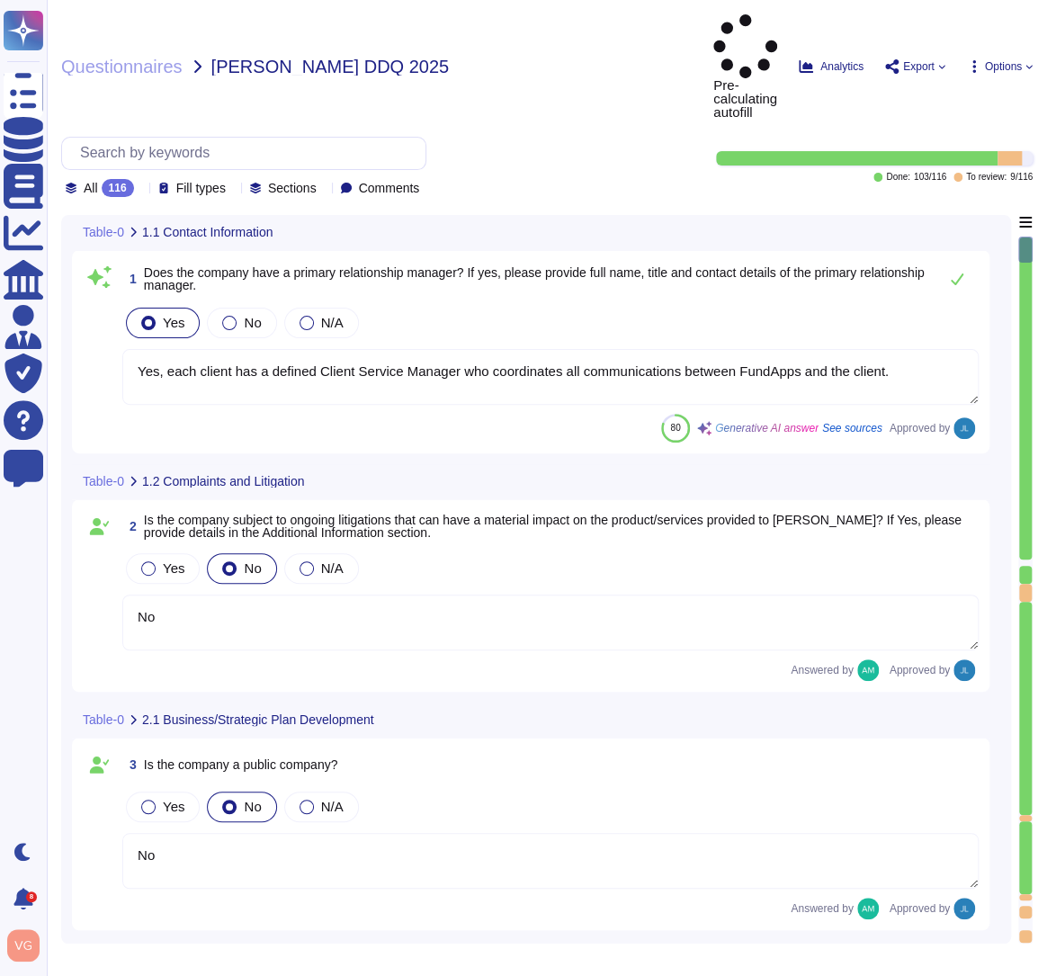
type textarea "Yes, each client has a defined Client Service Manager who coordinates all commu…"
type textarea "No"
type textarea "Yes, the company has a Board of Directors. The board includes directors that ar…"
type textarea "No"
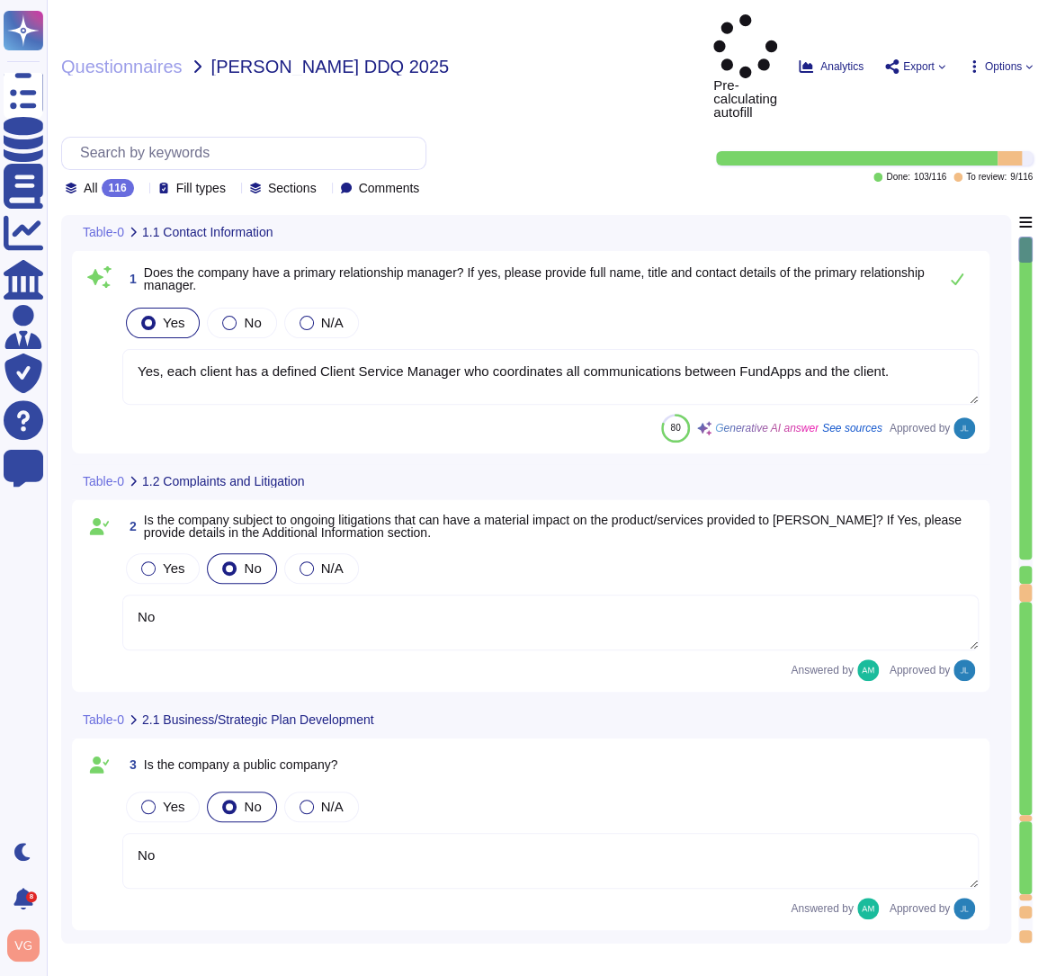
type textarea "Our CEO - [PERSON_NAME]"
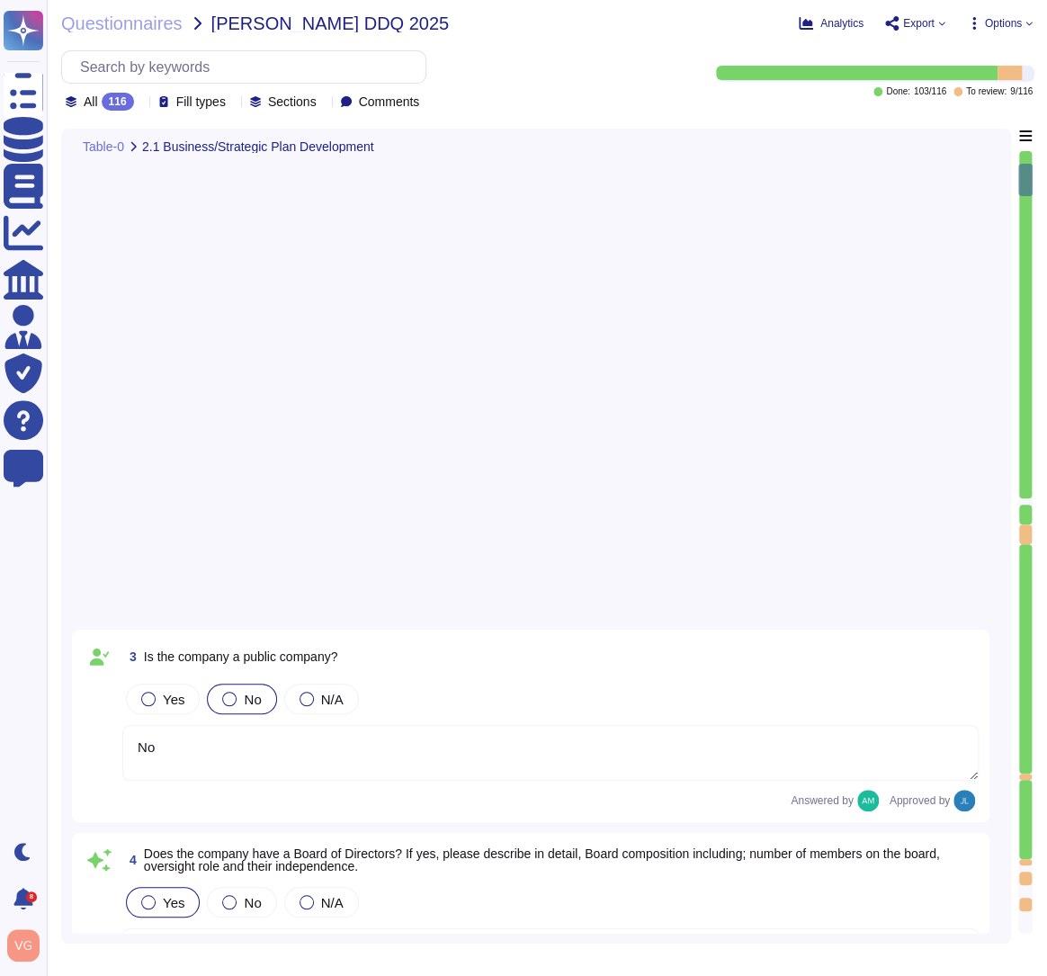
type textarea "The board of directors plays a significant role in the company's strategic over…"
type textarea "FundApps' financial statements are publicly available on Companies House"
type textarea "FundApps mandates a third-party financial auditor to review its financial state…"
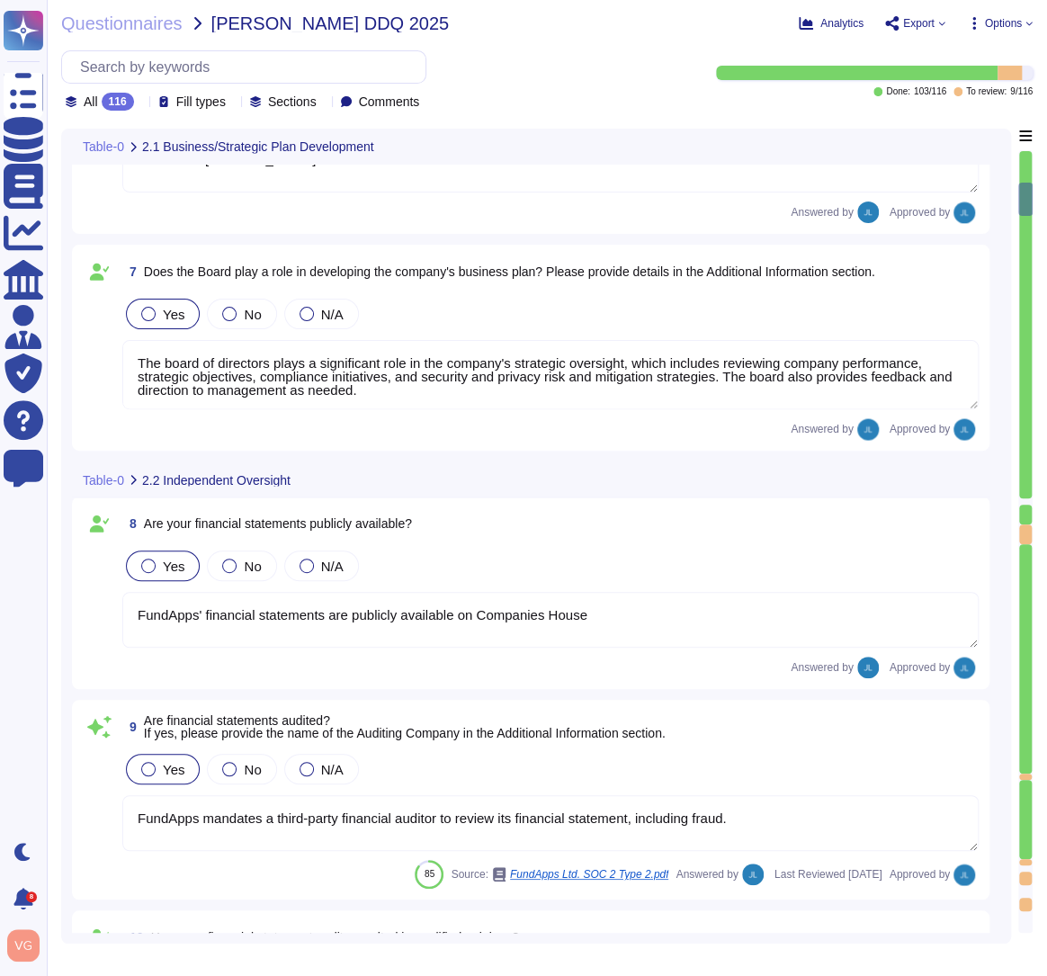
type textarea "We have a legal team who's responsibility it is to keep FundApps compliant with…"
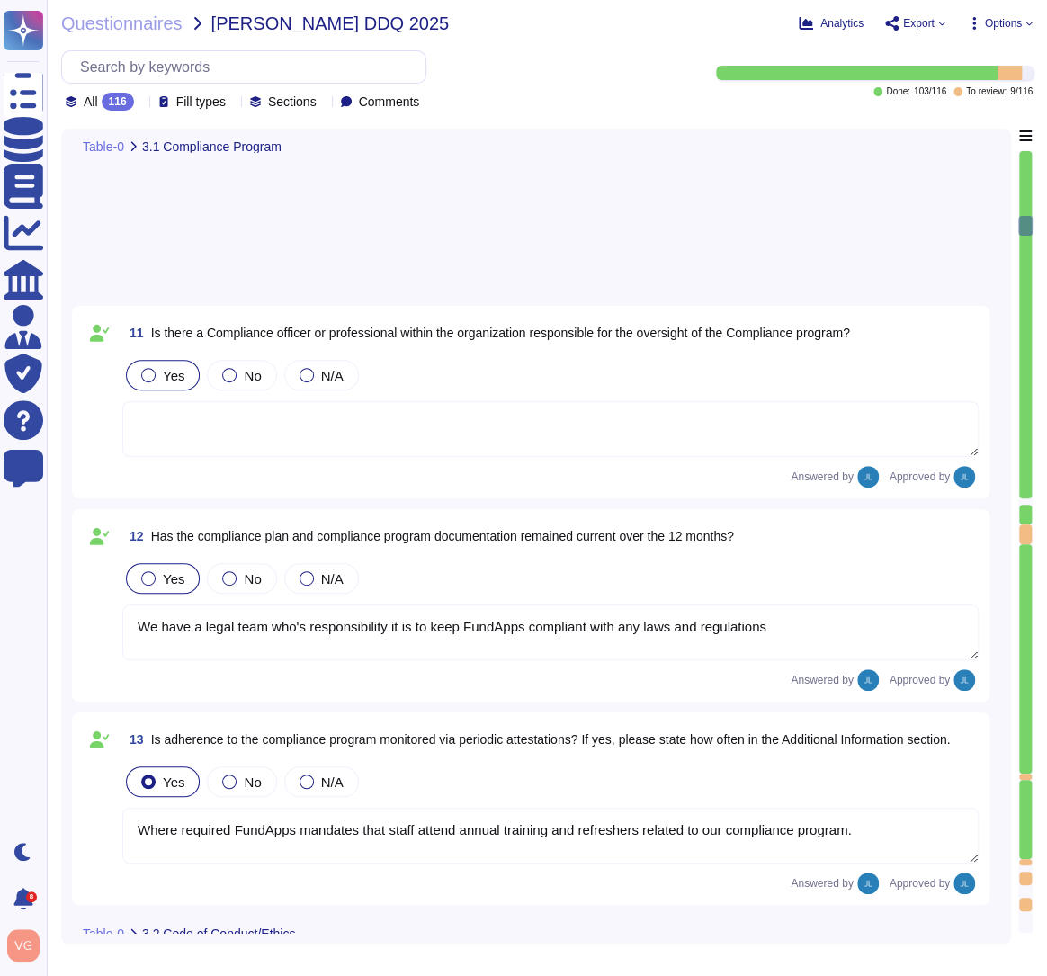
type textarea "Yes, FundApps has a defined Code of Conduct, which is signed off annually by th…"
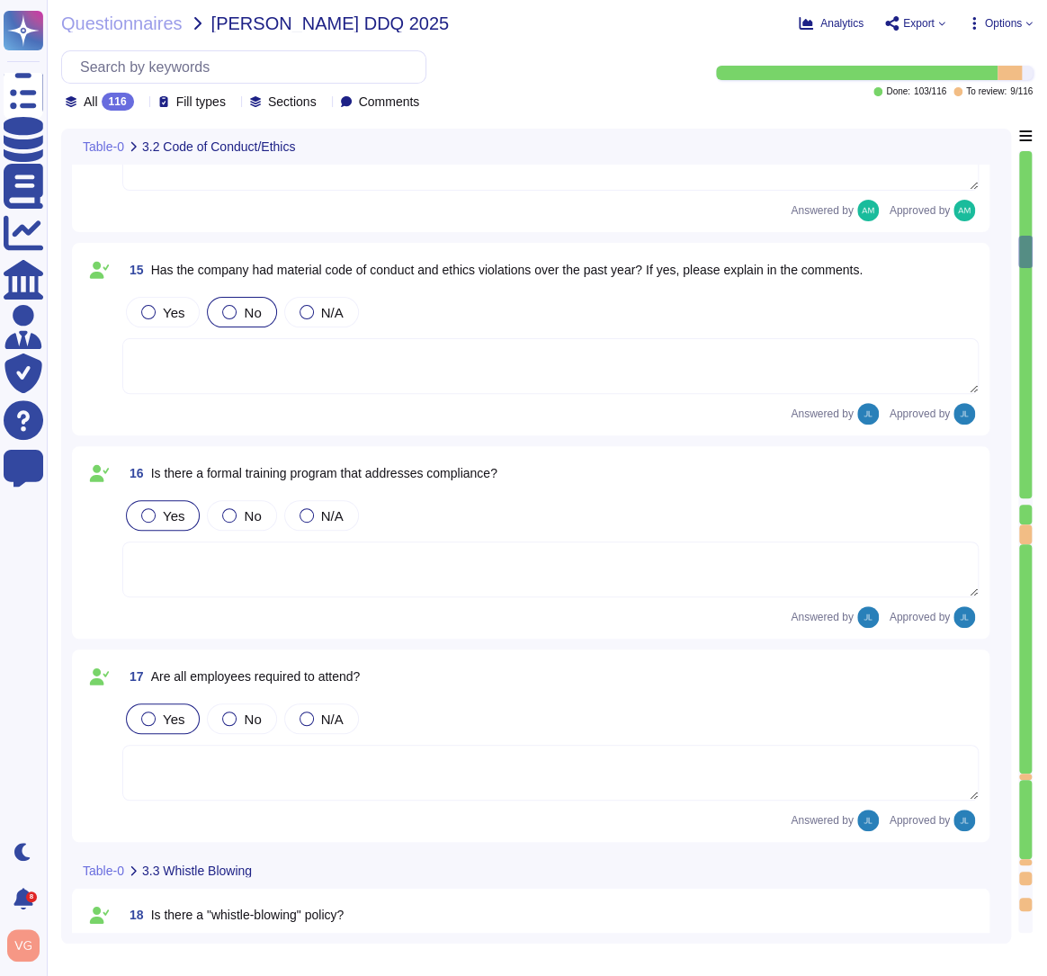
type textarea "Yes, FundApps has a whistleblowing policy, which is detailed in the Code of Con…"
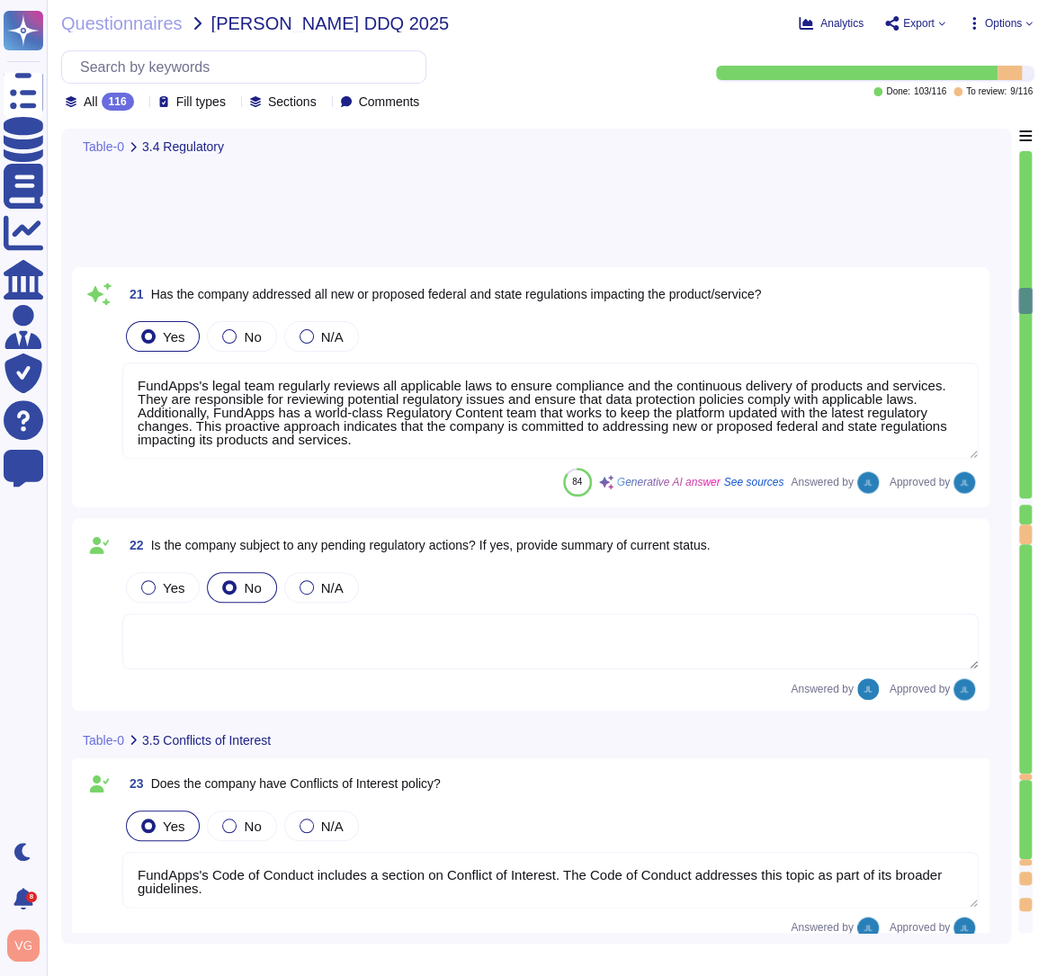
type textarea "FundApps's Code of Conduct includes a section on Conflict of Interest. The Code…"
type textarea "FundApps has a defined Code of Conduct, which is signed off by the CEO. This Co…"
type textarea "Yes, the company has procedures in place to allow reporting of any misconduct, …"
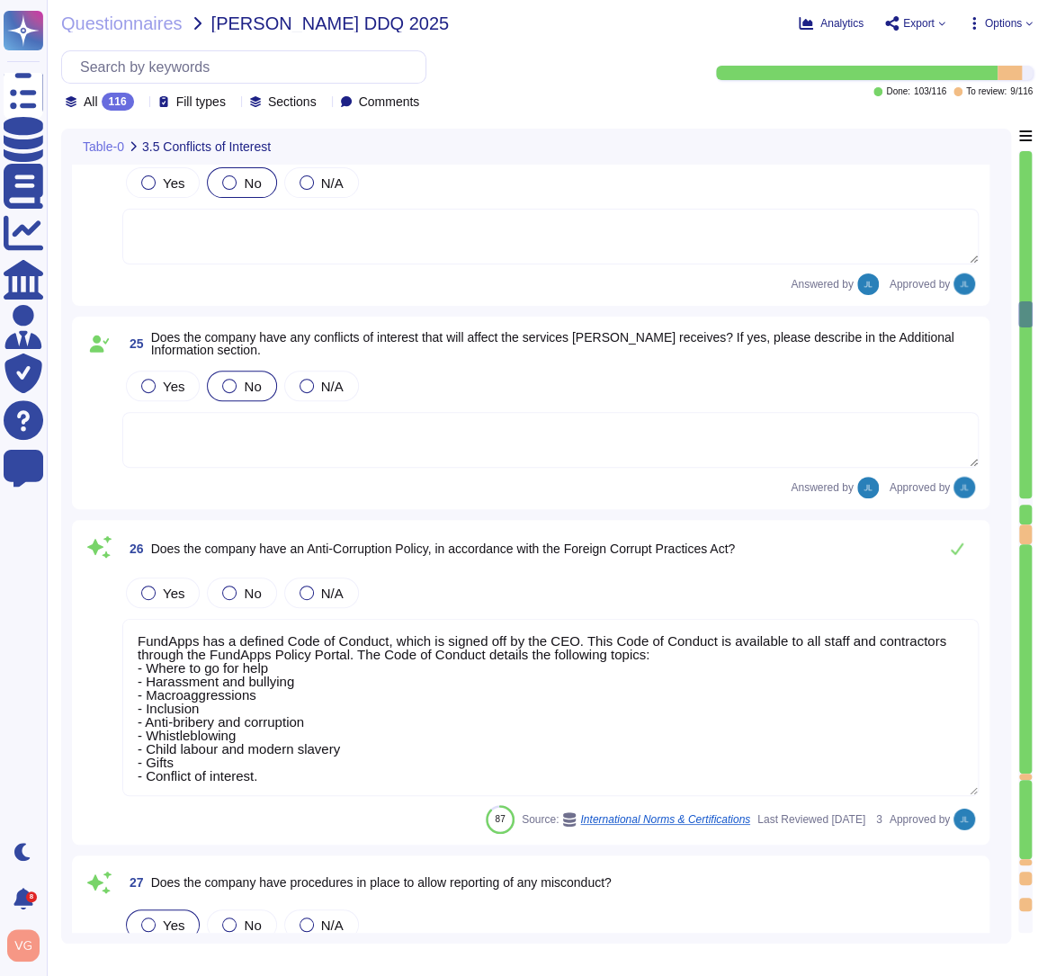
type textarea "Yes, there is a Risk Management function within the organisation. FundApps has …"
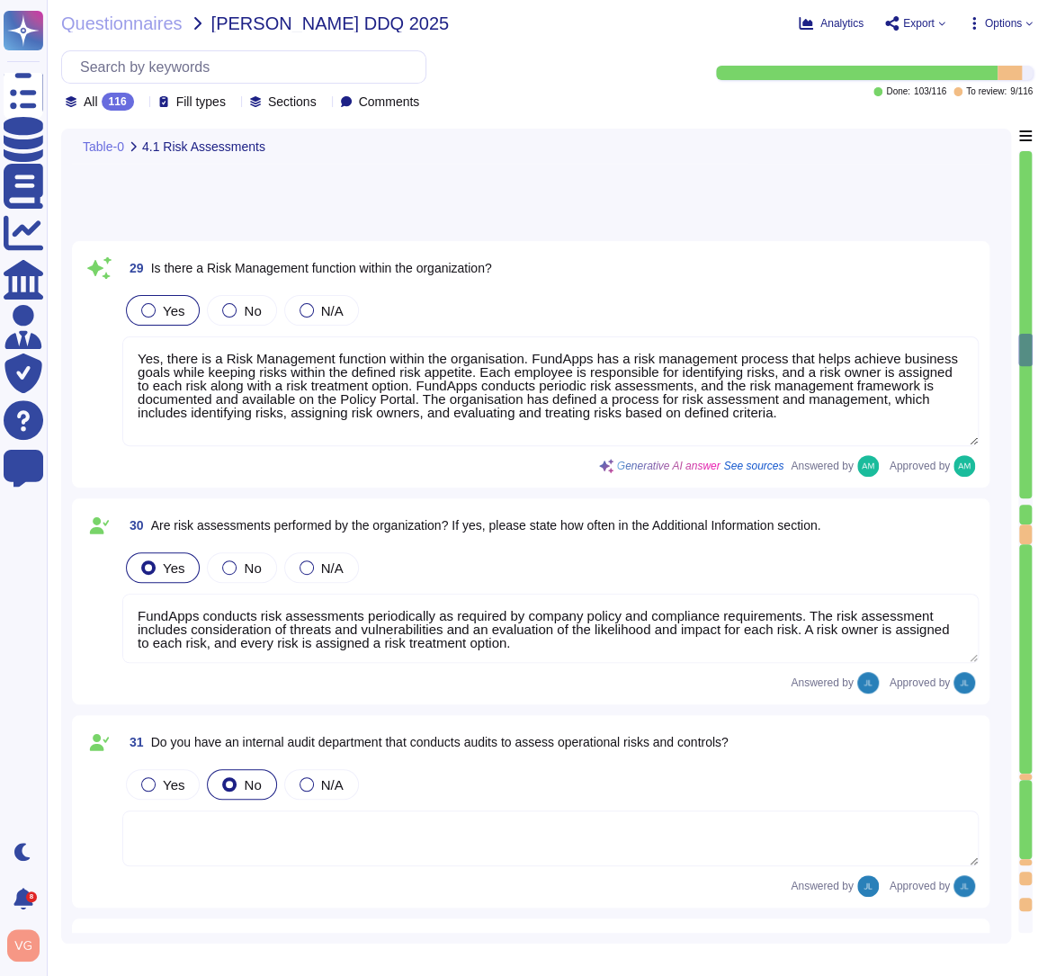
type textarea "FundApps conducts risk assessments periodically as required by company policy a…"
type textarea "FundApps is audited annually by independent third-party auditors who provide a …"
type textarea "Yes, we have a formal Incident Response Policy that includes comprehensive proc…"
type textarea "FundApps will endeavour to notify clients of any potential incidents impacting …"
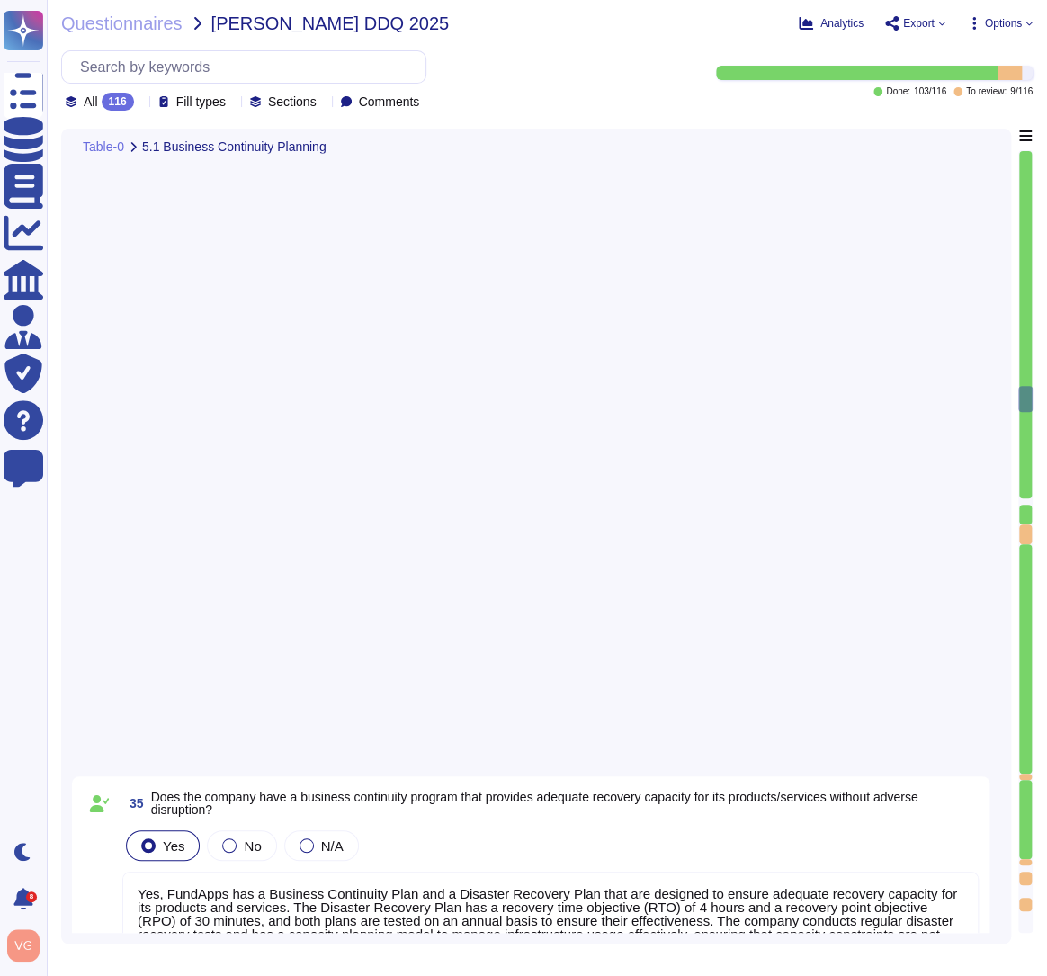
type textarea "Yes, FundApps has a Business Continuity Plan and a Disaster Recovery Plan that …"
type textarea "Yes, the plan is documented. Additional Information: - FundApps's Business Cont…"
type textarea "The business continuity and disaster recovery plans at [GEOGRAPHIC_DATA] includ…"
type textarea "Yes, a business continuity exercise has been performed in the last 12 months. T…"
type textarea "Yes, as described in the Business Continuity Policy ([URL][DOMAIN_NAME])."
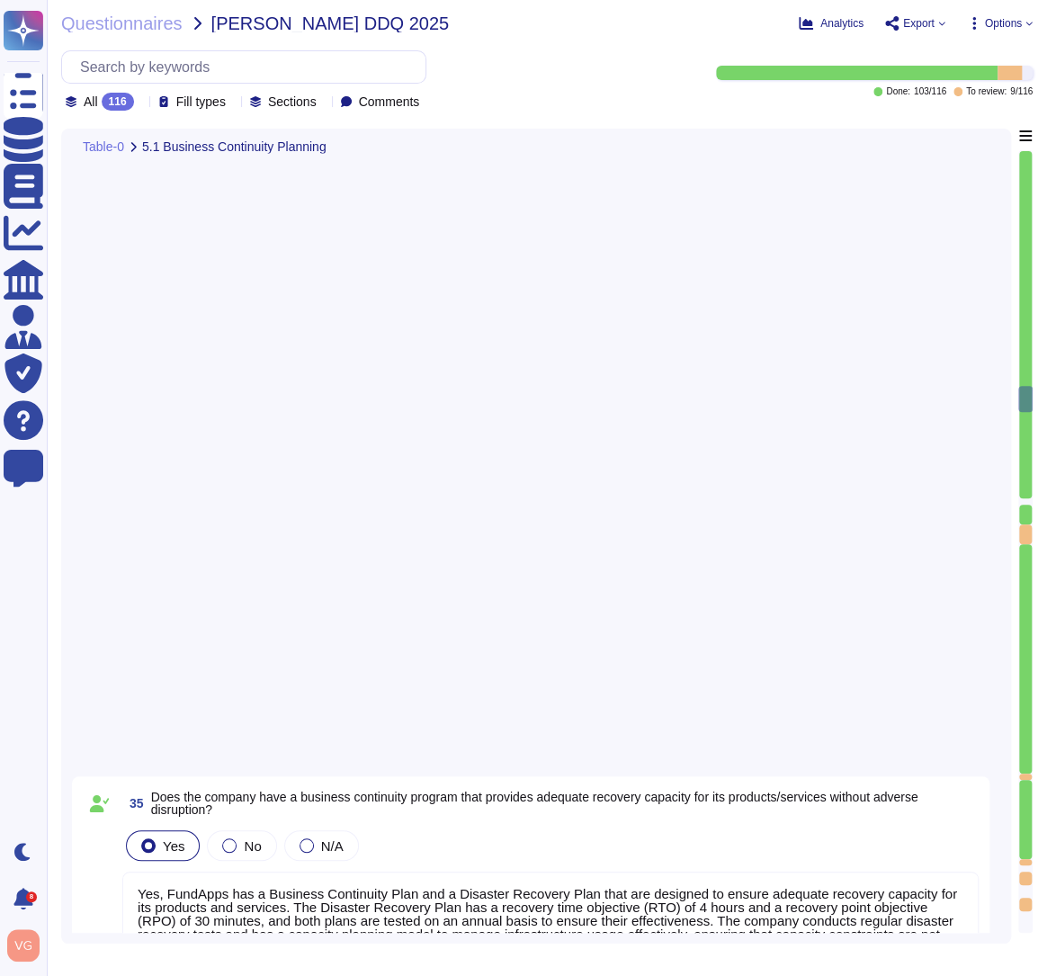
type textarea "Yes, RTO (Recovery Time Objective) and RPO (Recovery Point Objective) metrics a…"
type textarea "FundApps backups production data to local storage at the following frequency: F…"
type textarea "- Continuous backups of production data to a hot standby instance in the same r…"
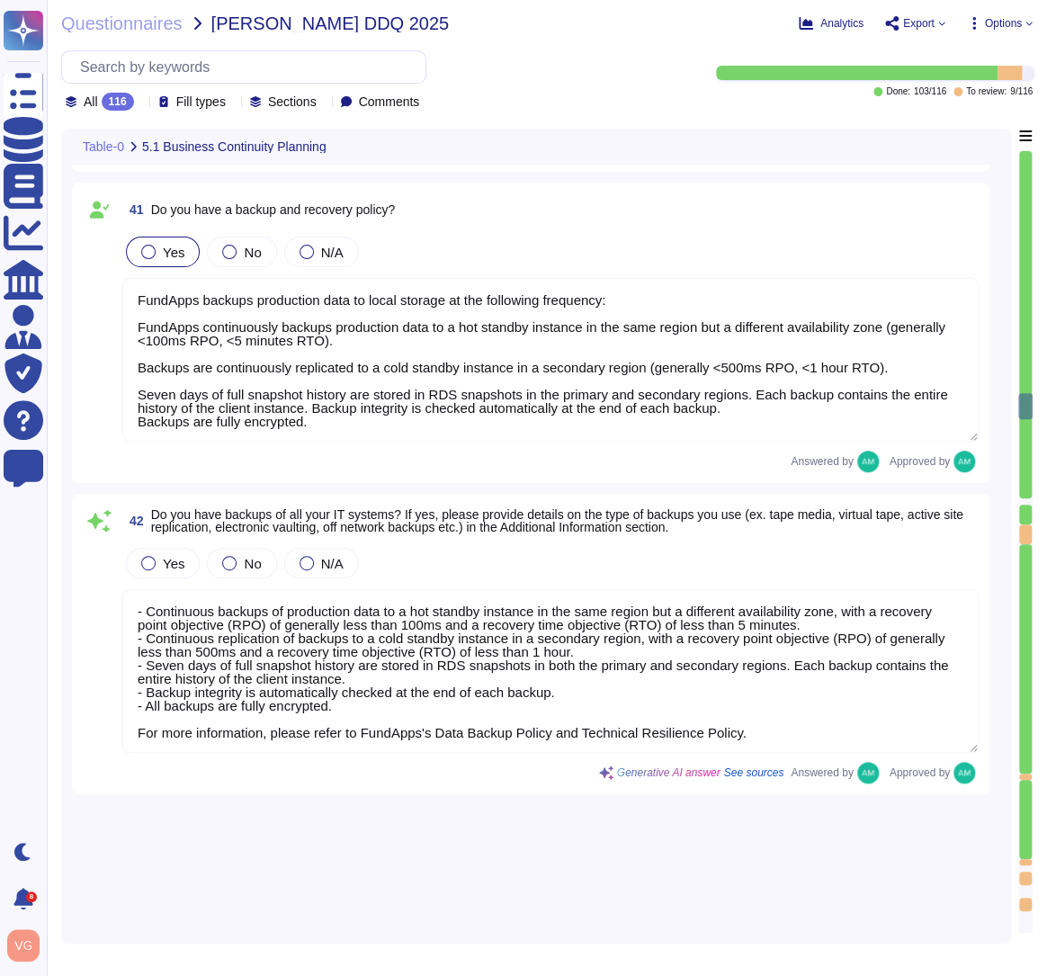
scroll to position [9120, 0]
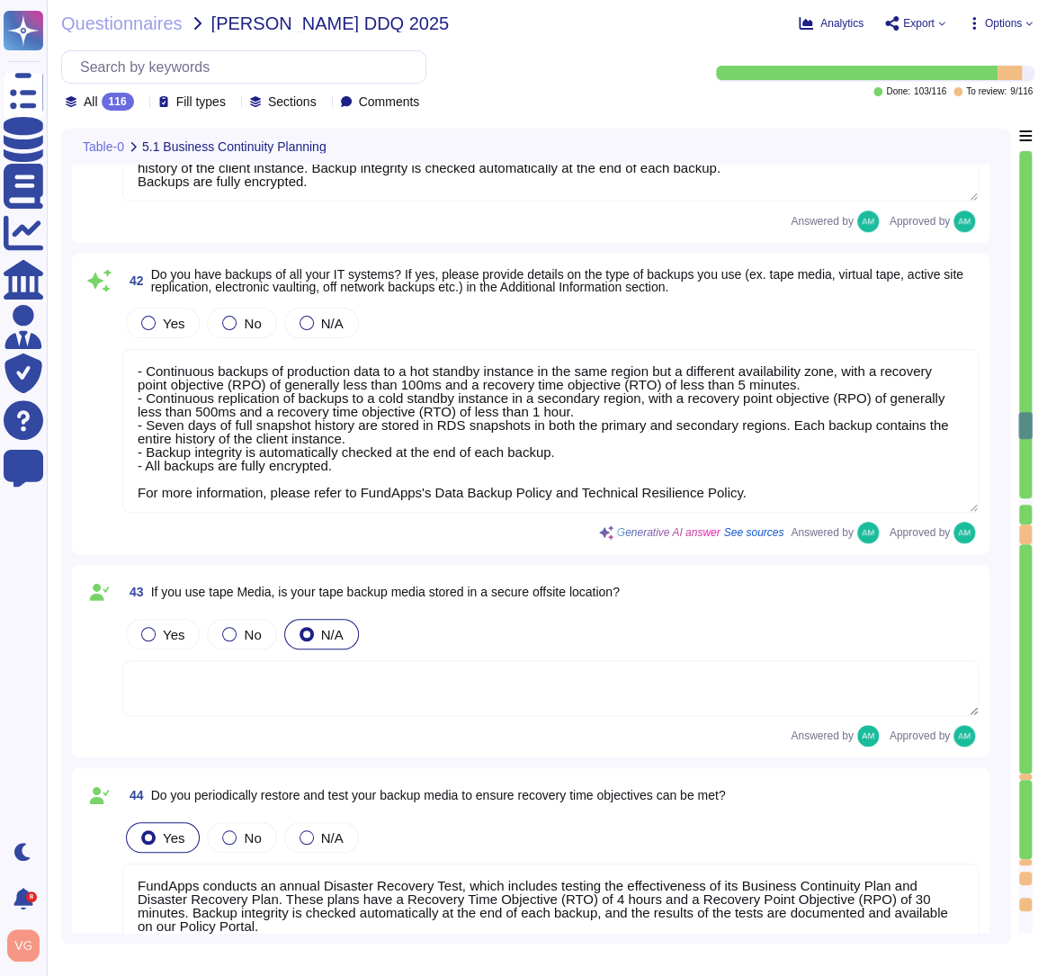
type textarea "FundApps conducts an annual Disaster Recovery Test, which includes testing the …"
type textarea "Yes, appropriate training procedures and documentation have been established at…"
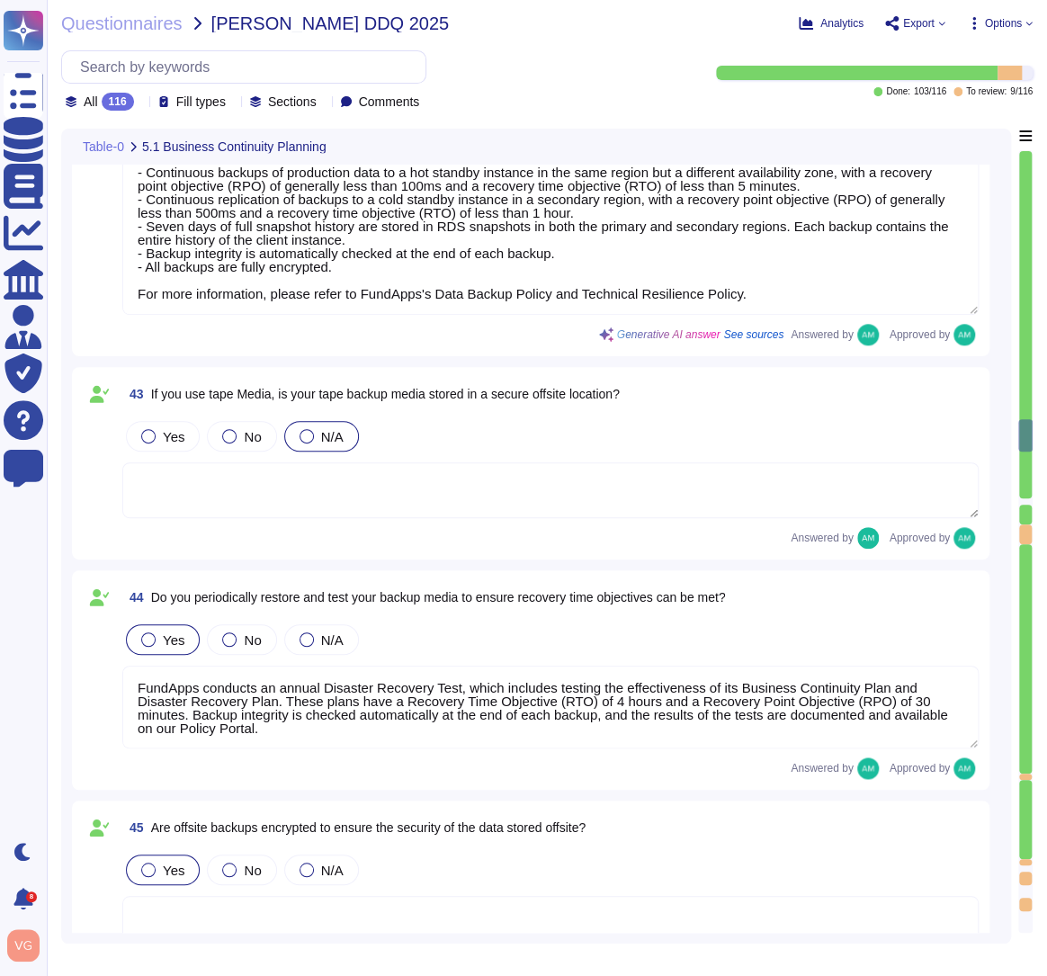
type textarea "The overall operational accountability for information security is held by Fund…"
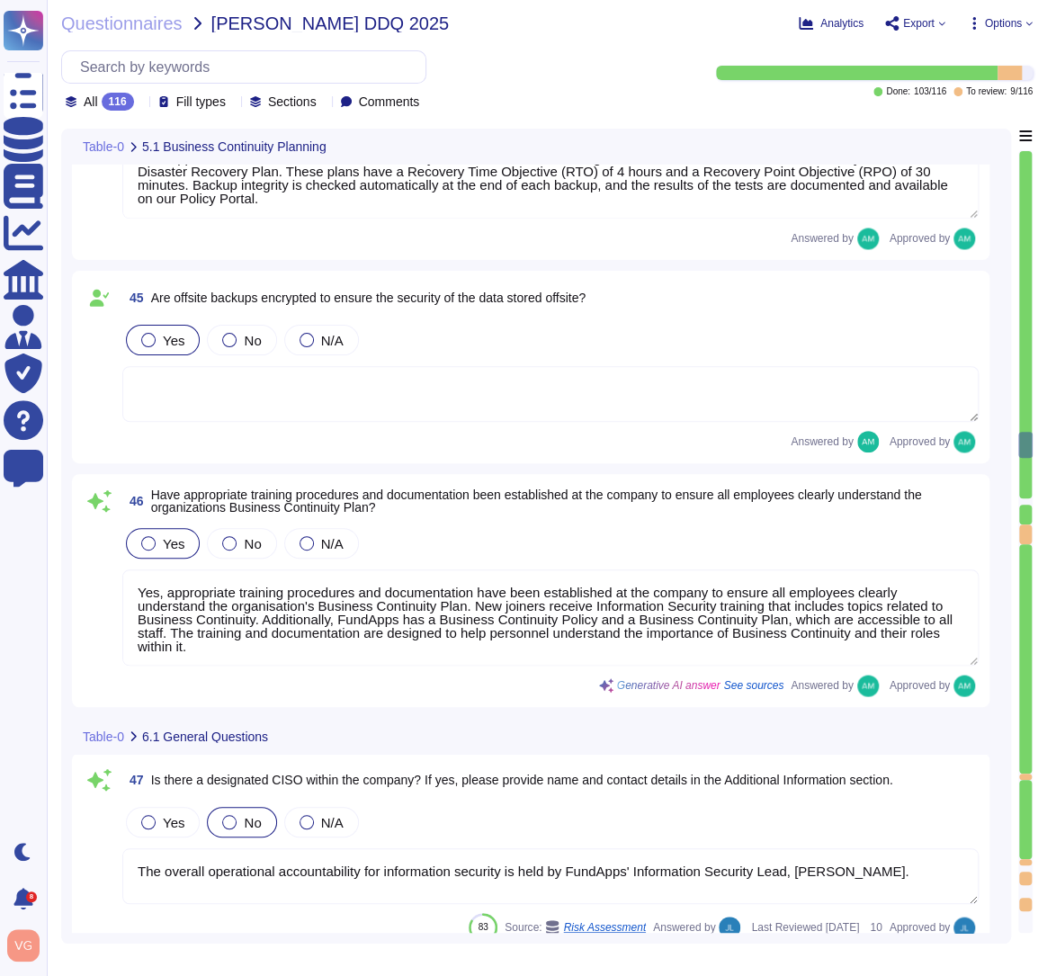
type textarea "The Information Security Lead, [PERSON_NAME], is responsible for overall operat…"
type textarea "Yes, FundApps has a formally documented set of Information Security Policies an…"
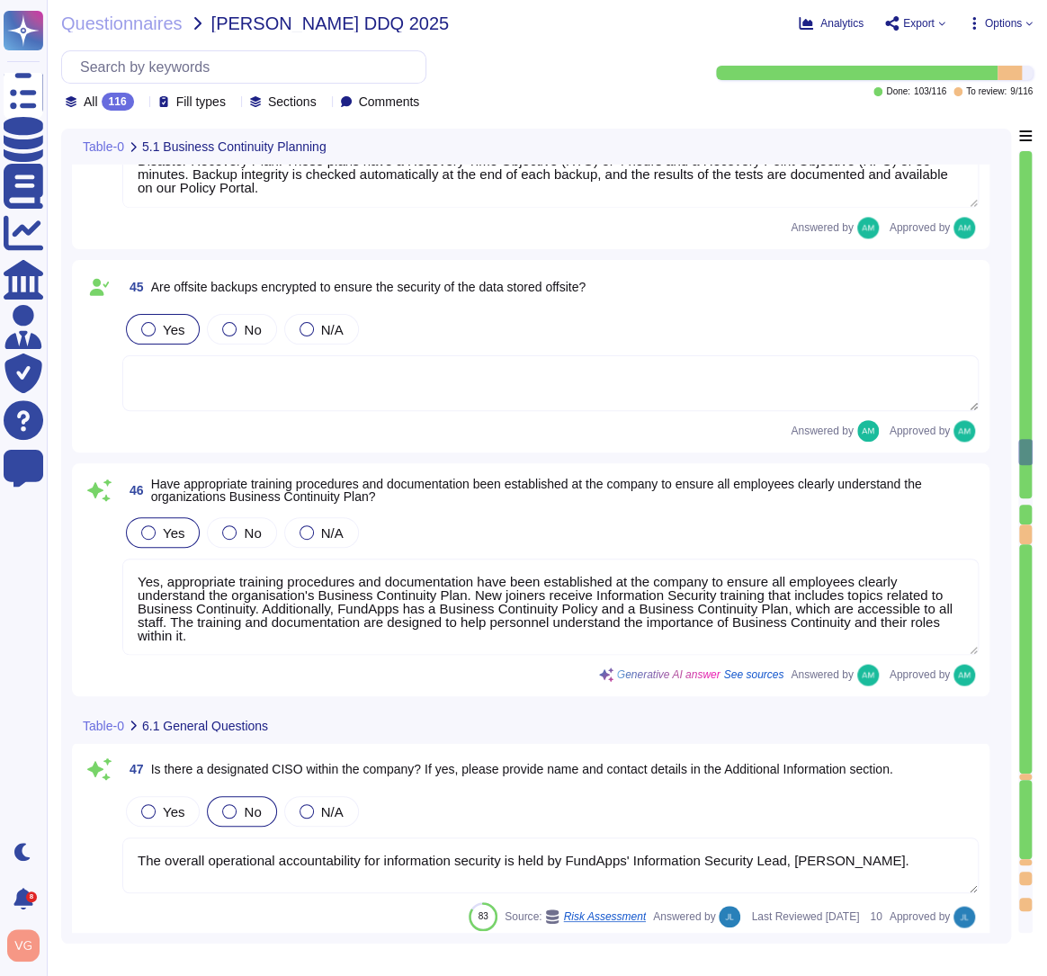
type textarea "Yes, the policies, standards, and procedures relating to information security a…"
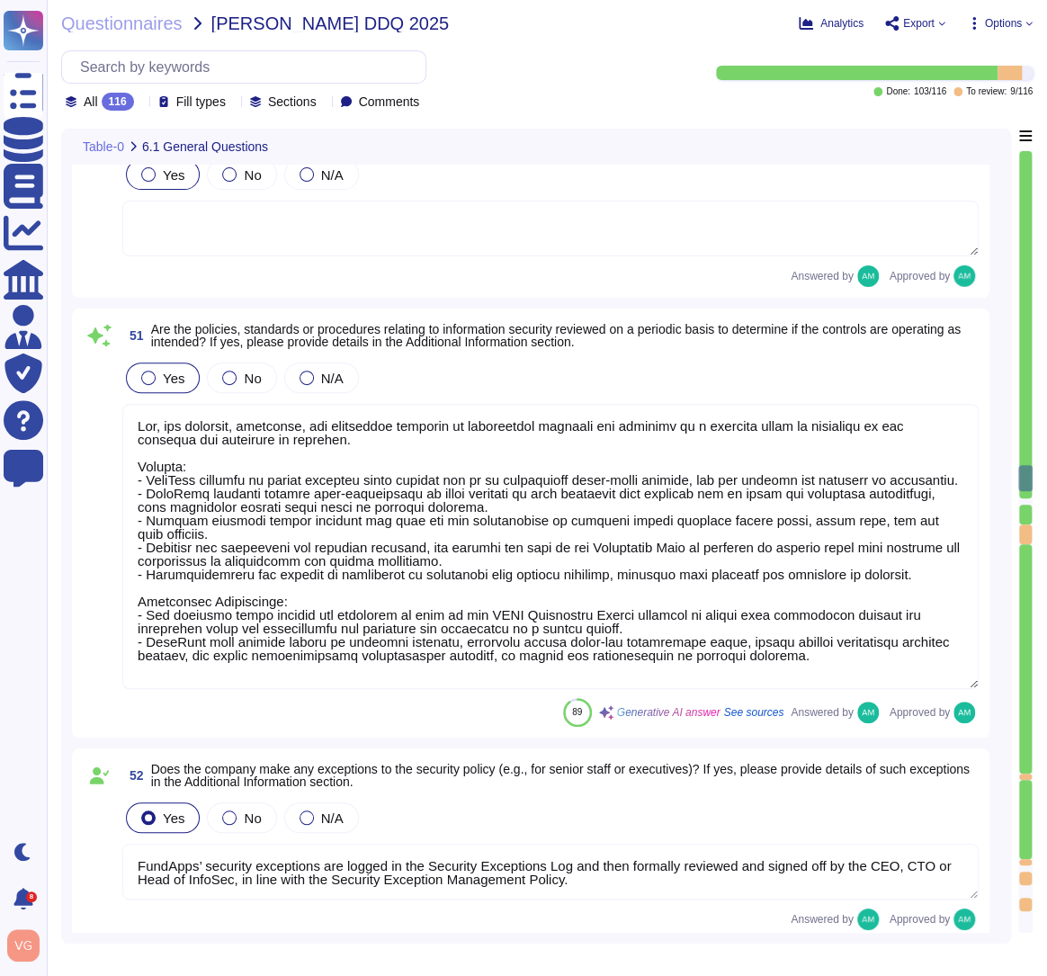
type textarea "FundApps’ security exceptions are logged in the Security Exceptions Log and the…"
type textarea "The overall operational accountability for information security is held by Fund…"
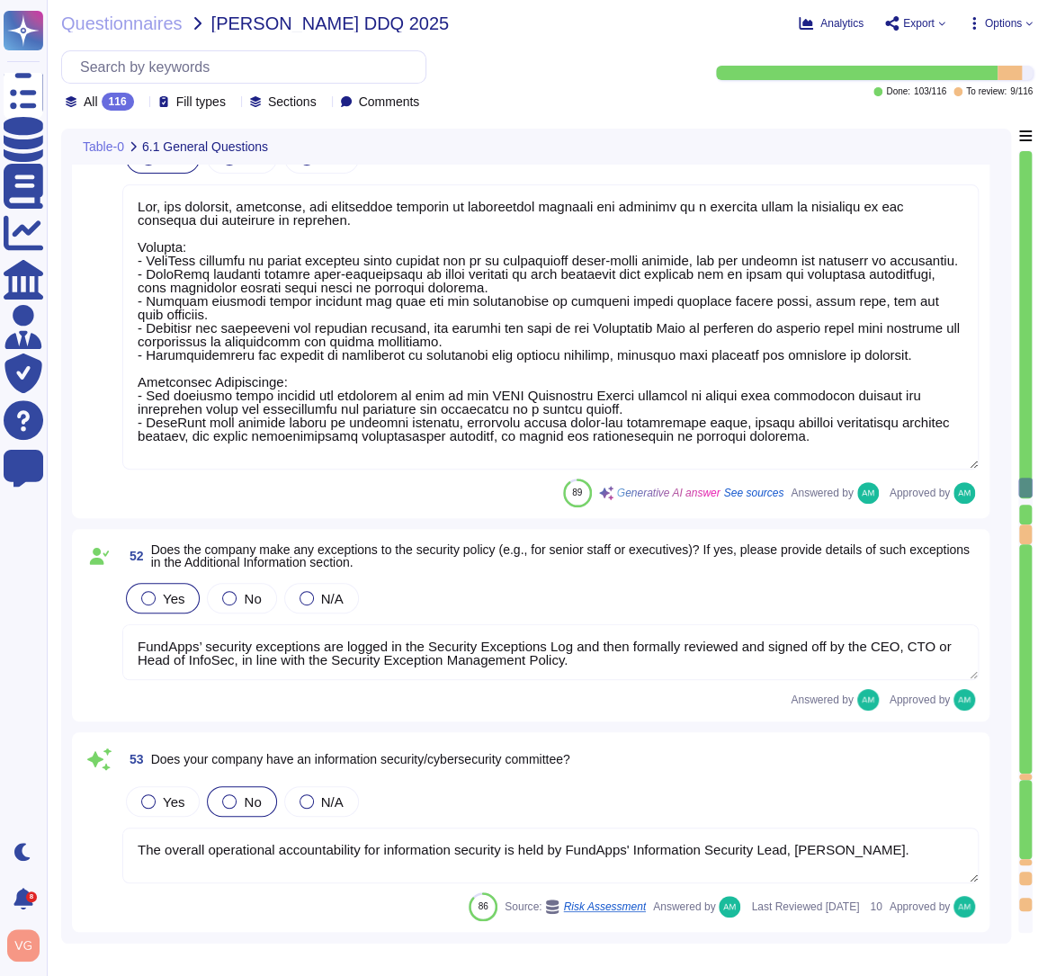
type textarea "Yes, FundApps has dedicated cybersecurity insurance that covers various aspects…"
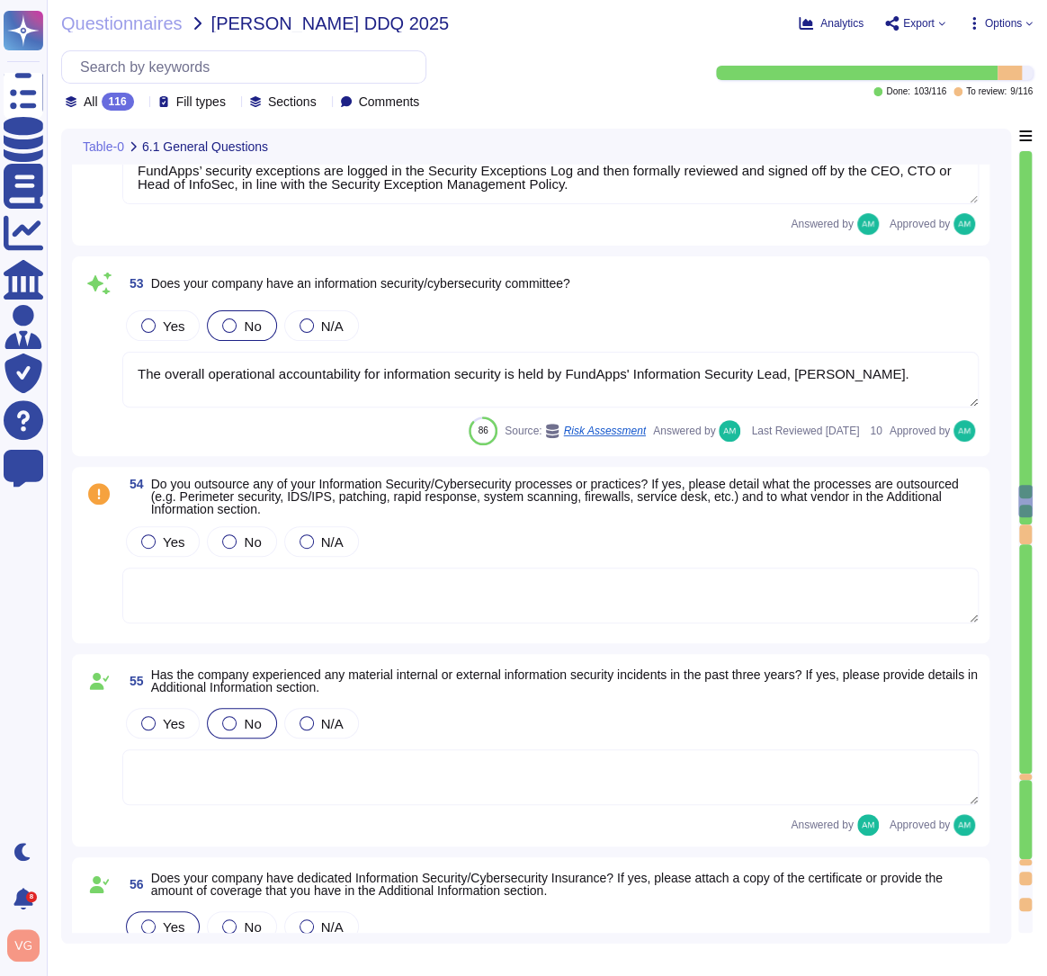
type textarea "Yes, independent assessments of our IT systems, policies, and procedures have b…"
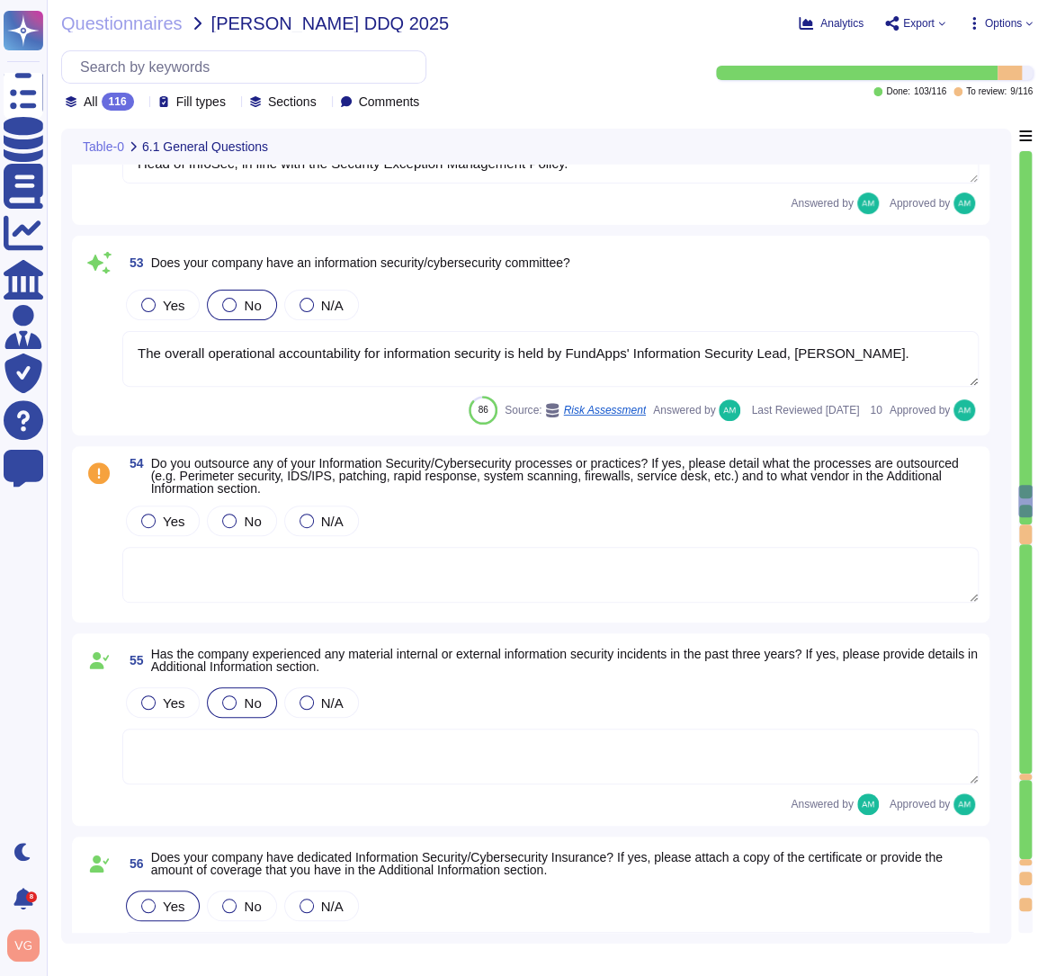
scroll to position [11669, 0]
